Goal: Transaction & Acquisition: Purchase product/service

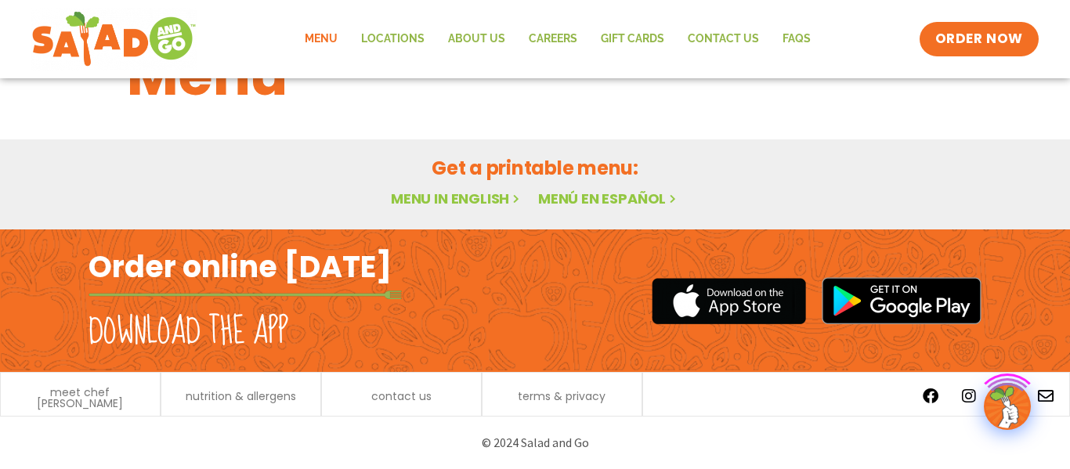
scroll to position [75, 0]
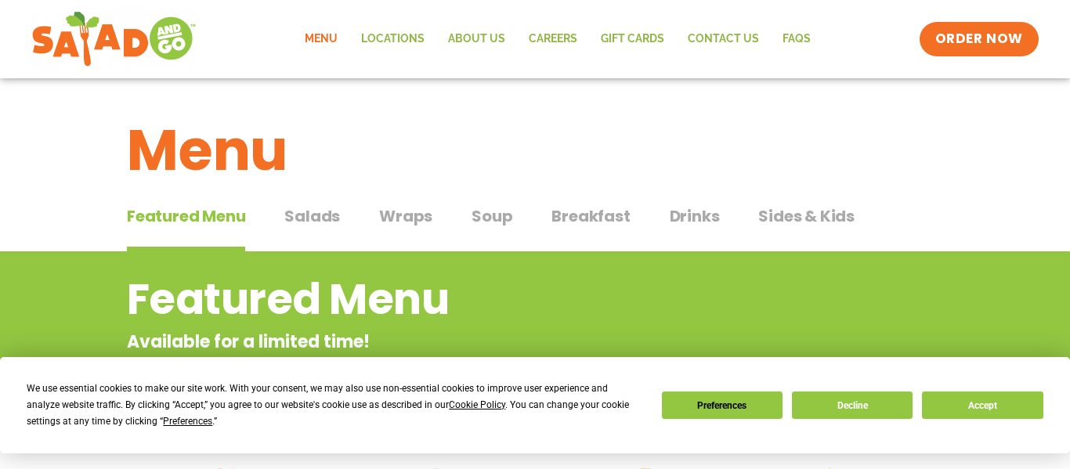
click at [316, 217] on span "Salads" at bounding box center [312, 215] width 56 height 23
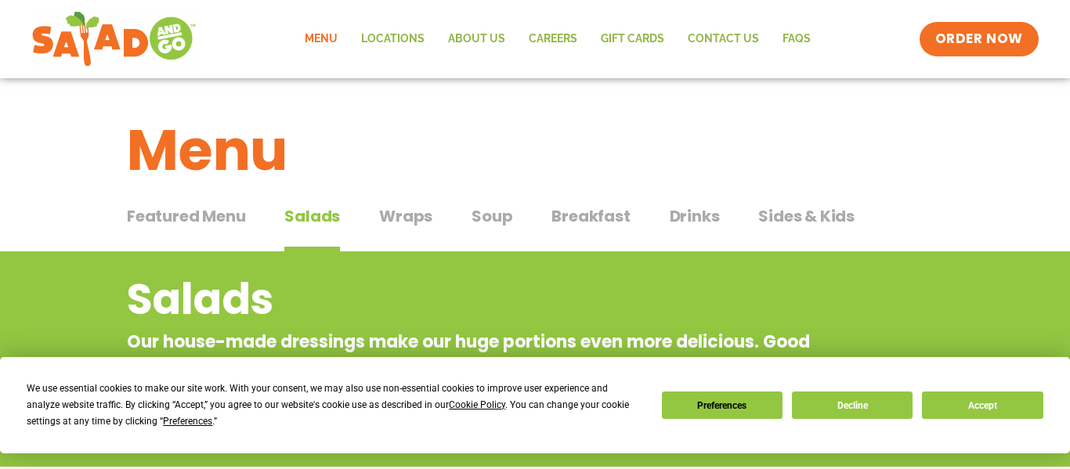
click at [406, 216] on span "Wraps" at bounding box center [405, 215] width 53 height 23
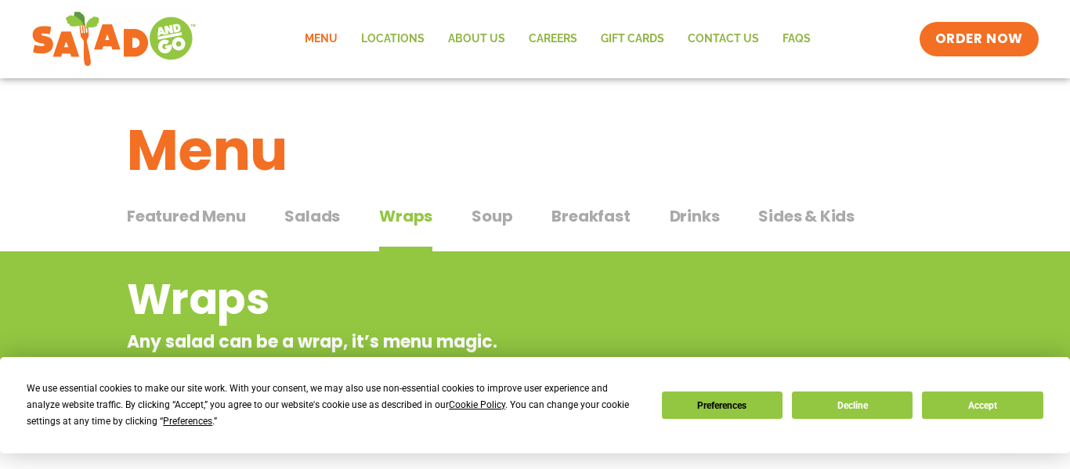
click at [483, 219] on span "Soup" at bounding box center [491, 215] width 41 height 23
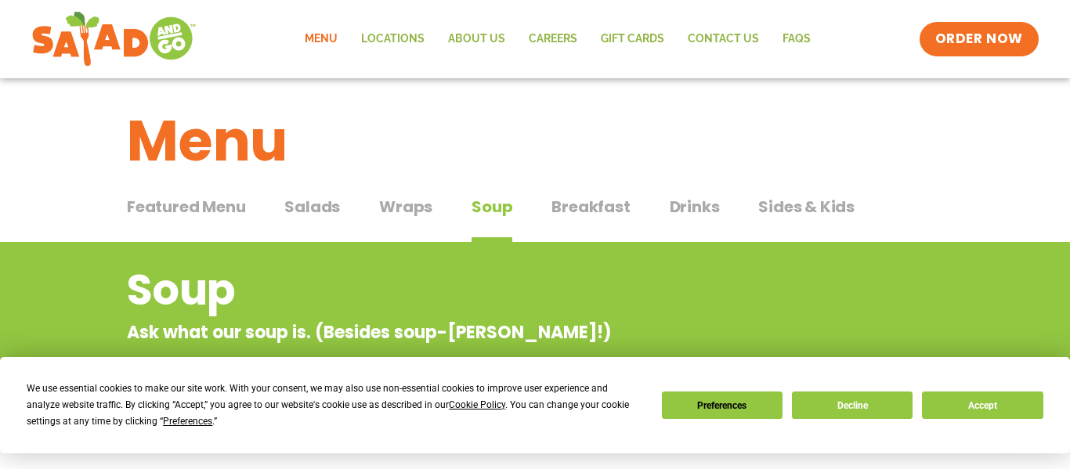
scroll to position [7, 0]
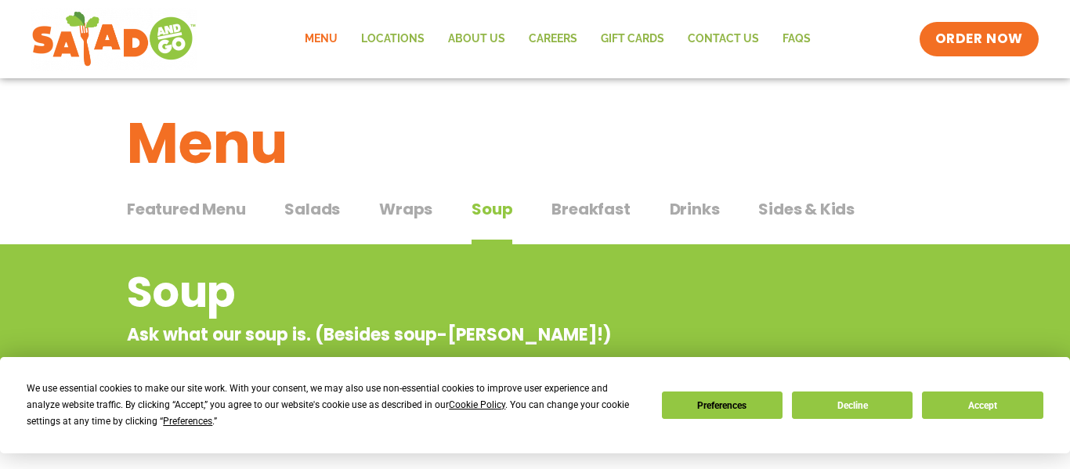
click at [321, 218] on span "Salads" at bounding box center [312, 208] width 56 height 23
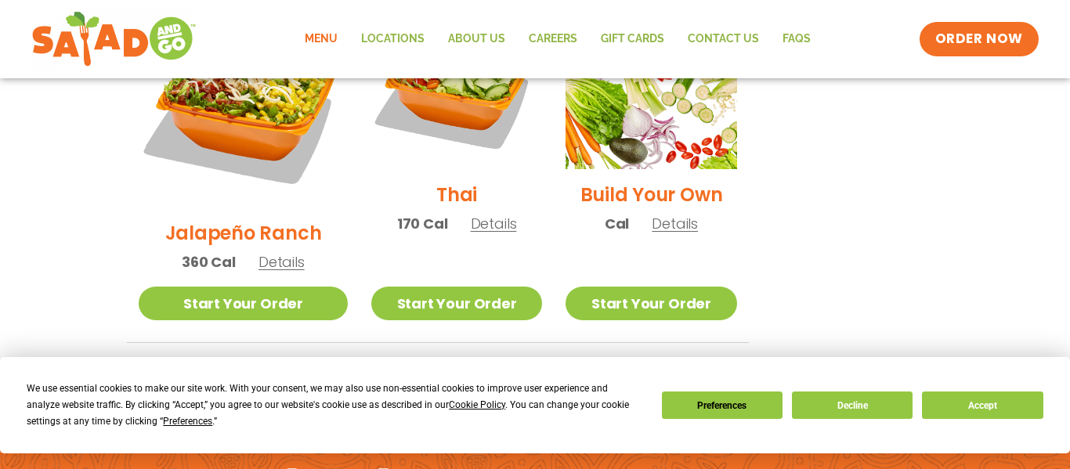
scroll to position [1284, 0]
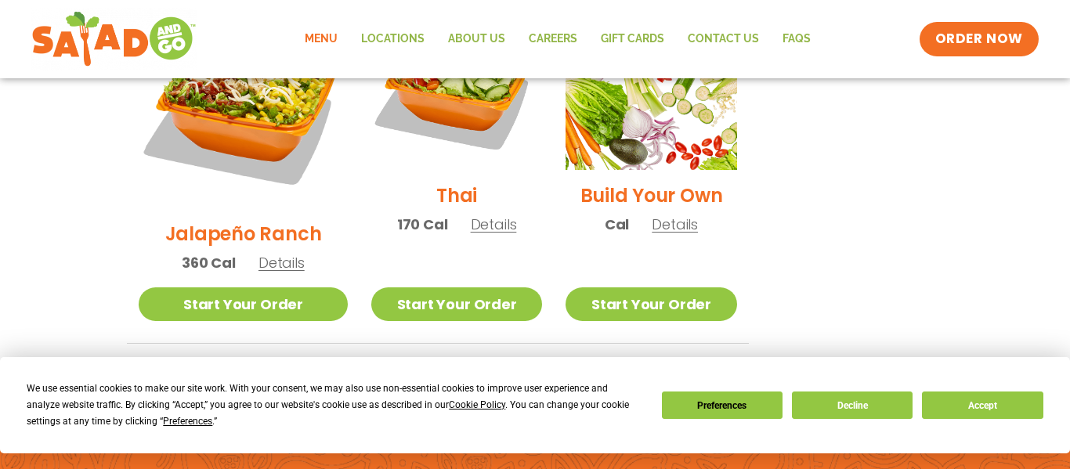
click at [626, 162] on div "Build Your Own Cal Details" at bounding box center [650, 124] width 171 height 250
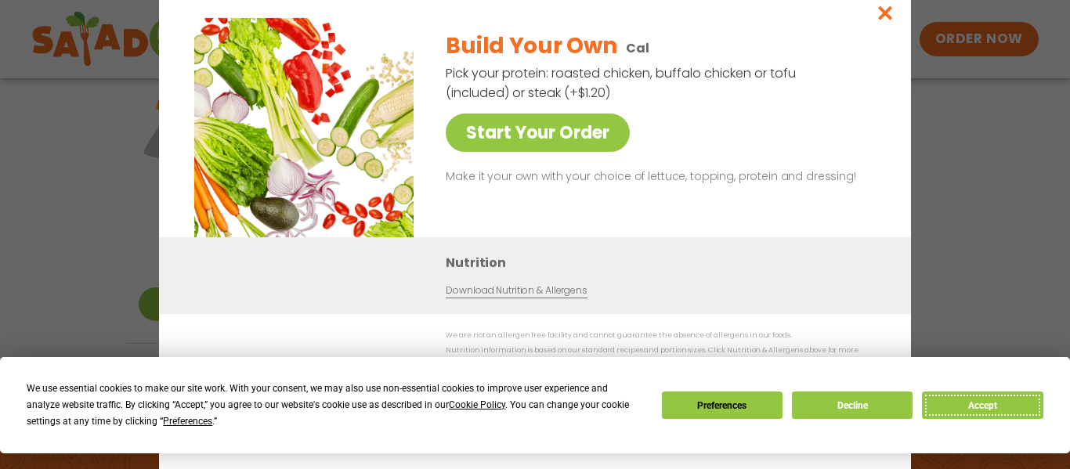
click at [955, 403] on button "Accept" at bounding box center [982, 405] width 121 height 27
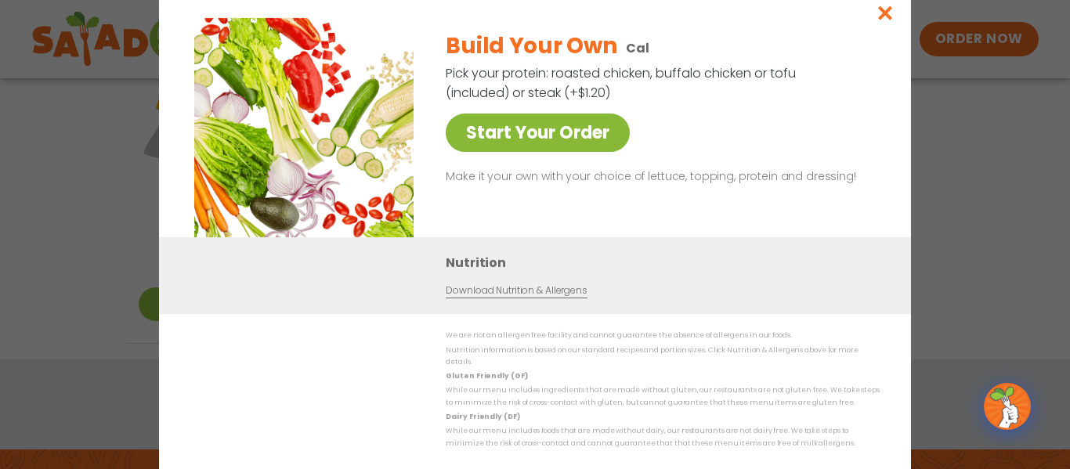
click at [541, 146] on link "Start Your Order" at bounding box center [538, 133] width 184 height 38
